Goal: Task Accomplishment & Management: Use online tool/utility

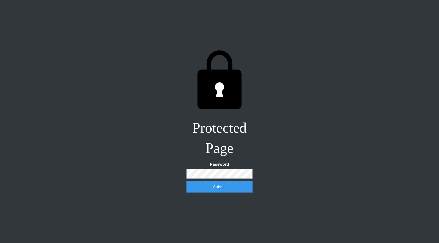
click at [218, 189] on input "Submit" at bounding box center [219, 186] width 66 height 11
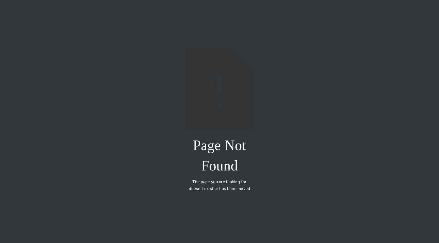
click at [235, 165] on h2 "Page Not Found" at bounding box center [219, 155] width 66 height 41
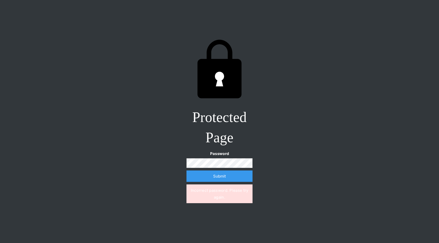
click at [186, 171] on input "Submit" at bounding box center [219, 176] width 66 height 11
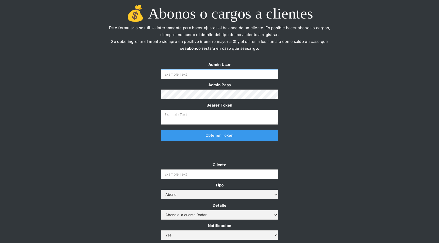
click at [257, 77] on input "Form" at bounding box center [219, 74] width 117 height 10
type input "[EMAIL_ADDRESS][DOMAIN_NAME]"
click at [216, 138] on link "Obtener Token" at bounding box center [219, 135] width 117 height 11
type textarea "[SECURITY_DATA]"
click at [198, 175] on input "Cliente" at bounding box center [219, 175] width 117 height 10
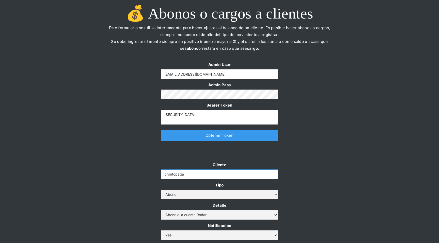
type input "prontopaga"
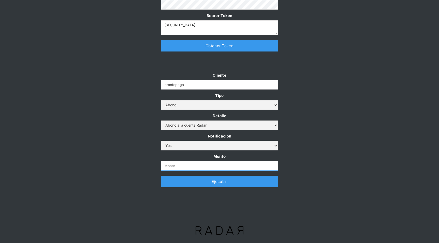
click at [176, 164] on input "Monto" at bounding box center [219, 166] width 117 height 10
paste input "$2,000,000,000"
type input "2.000.000.000"
click at [133, 174] on div "Cliente prontopaga Tipo Abono Cargo Detalle Abono a la cuenta Radar Devolución …" at bounding box center [219, 132] width 439 height 121
click at [182, 179] on link "Ejecutar" at bounding box center [219, 181] width 117 height 11
